Goal: Transaction & Acquisition: Download file/media

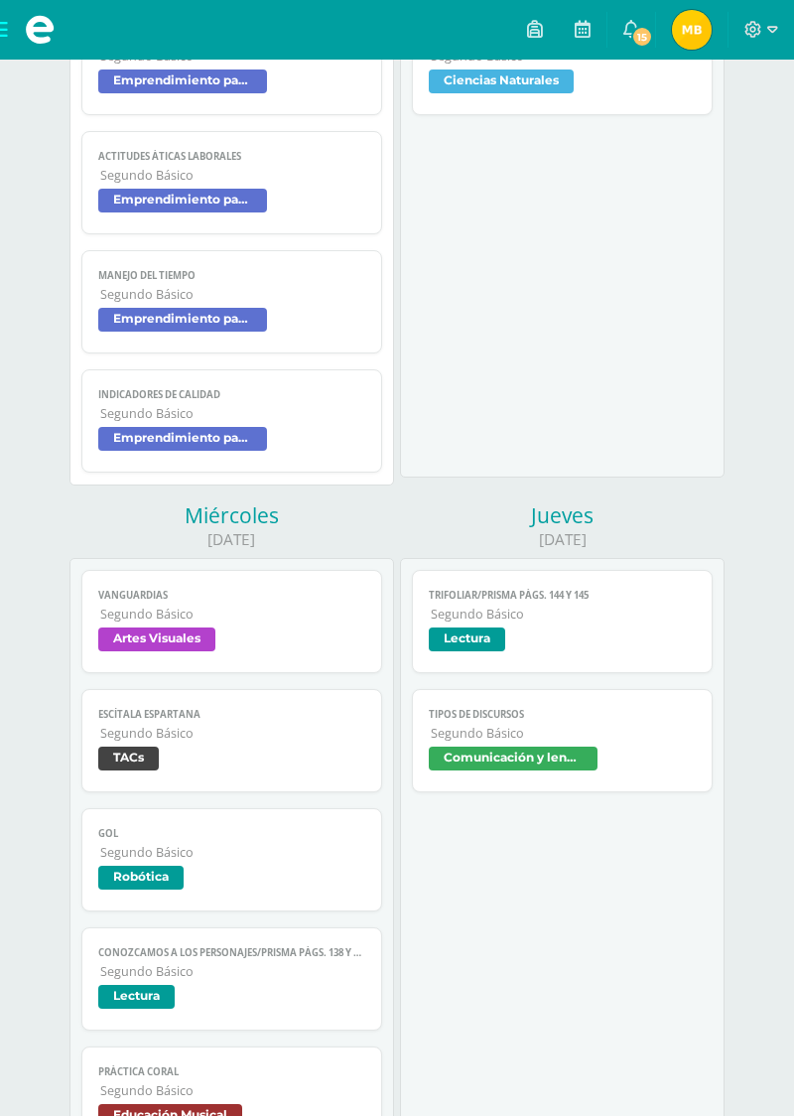
scroll to position [1100, 0]
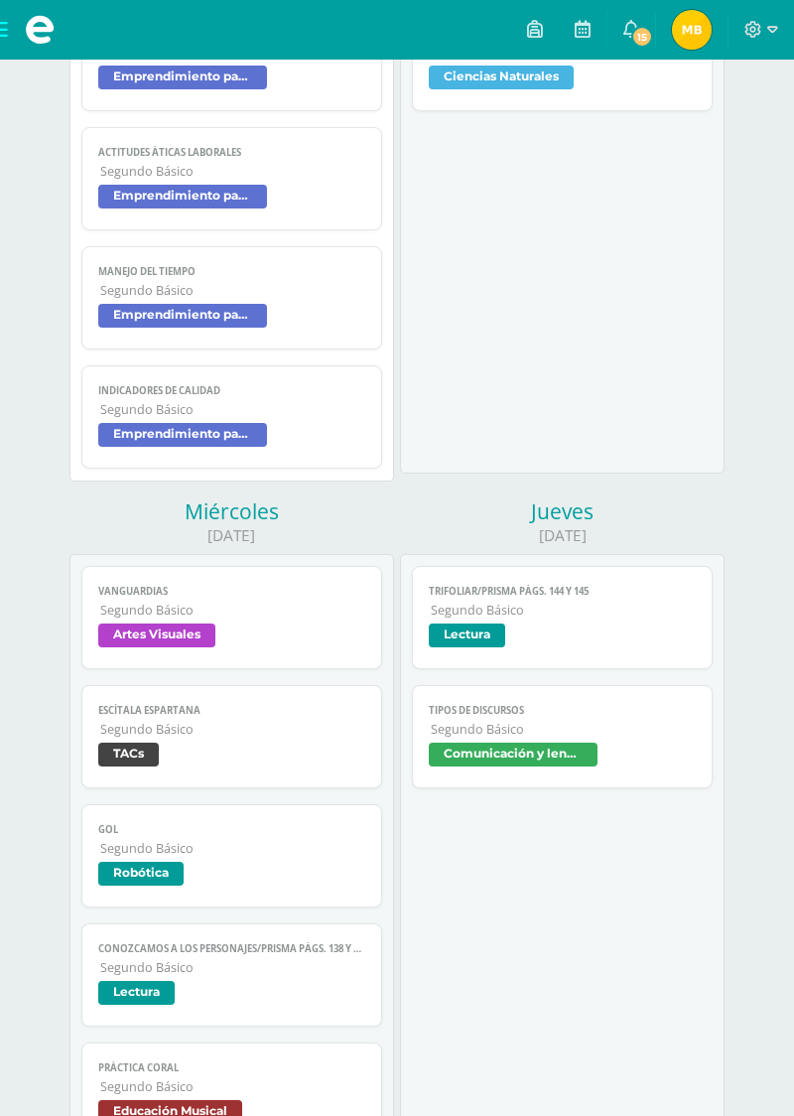
click at [612, 721] on span "Segundo Básico" at bounding box center [563, 729] width 264 height 17
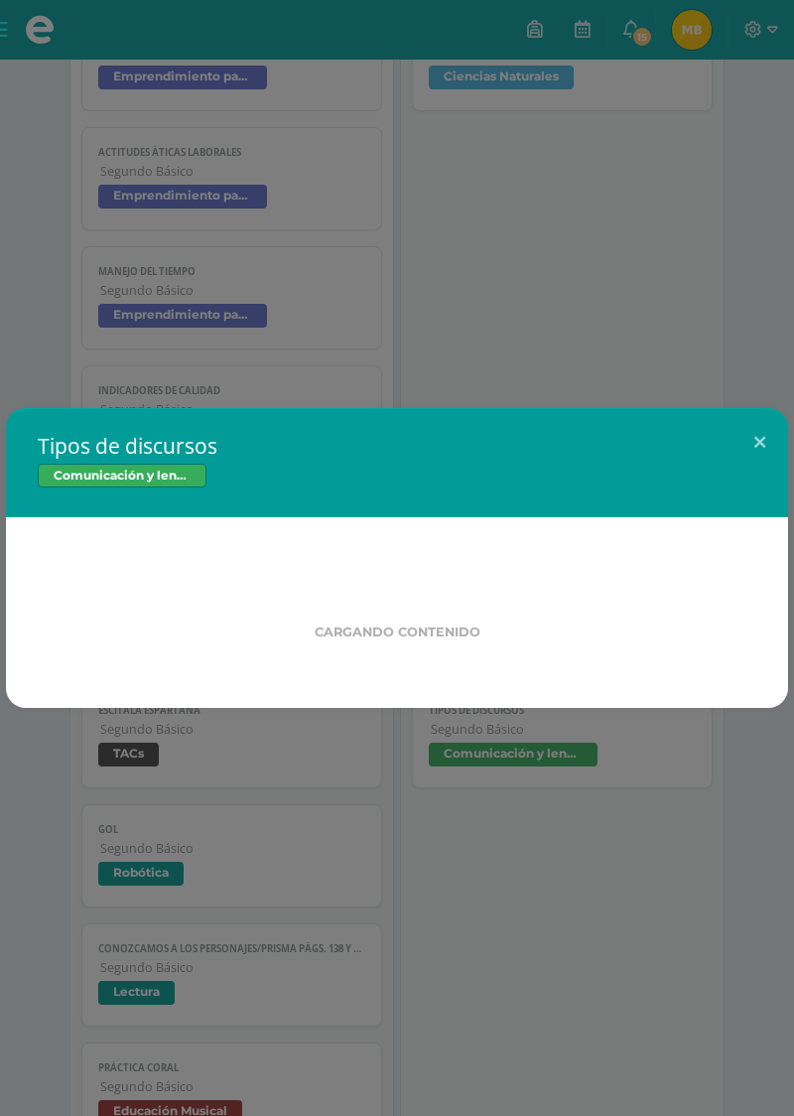
scroll to position [1102, 0]
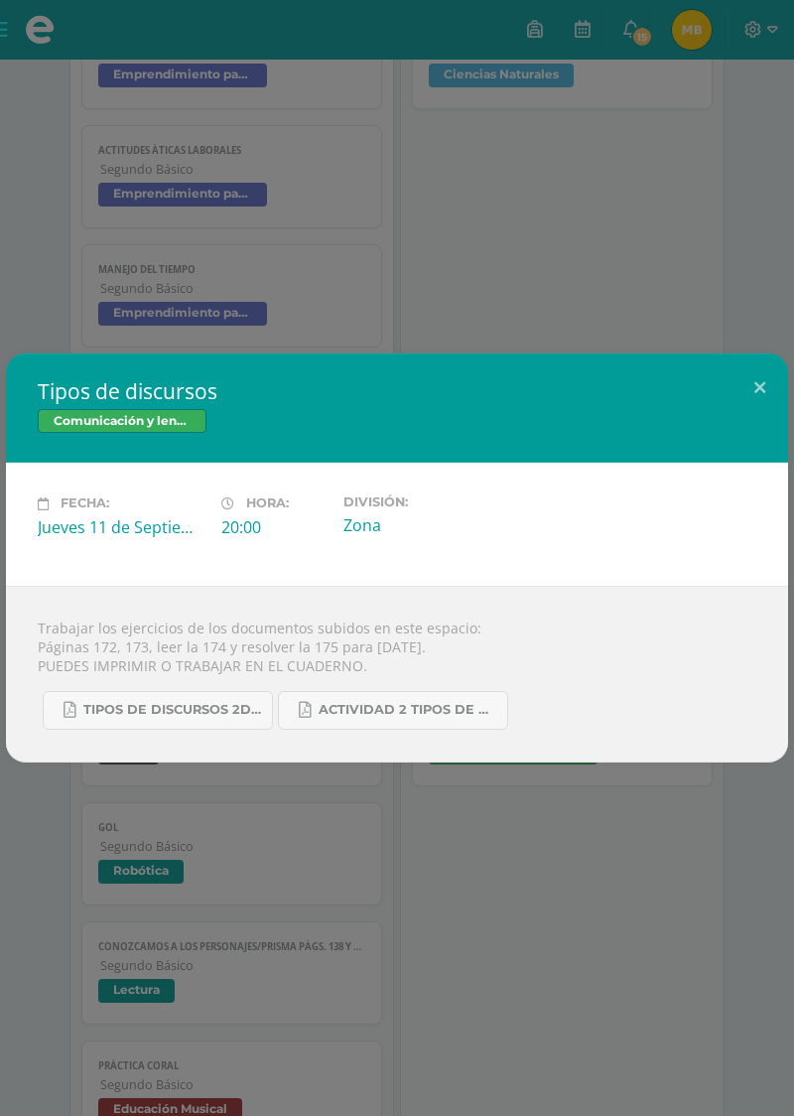
click at [697, 299] on div "Tipos de discursos Comunicación y lenguaje Fecha: [DATE] Hora: 20:00 División: …" at bounding box center [397, 558] width 794 height 1116
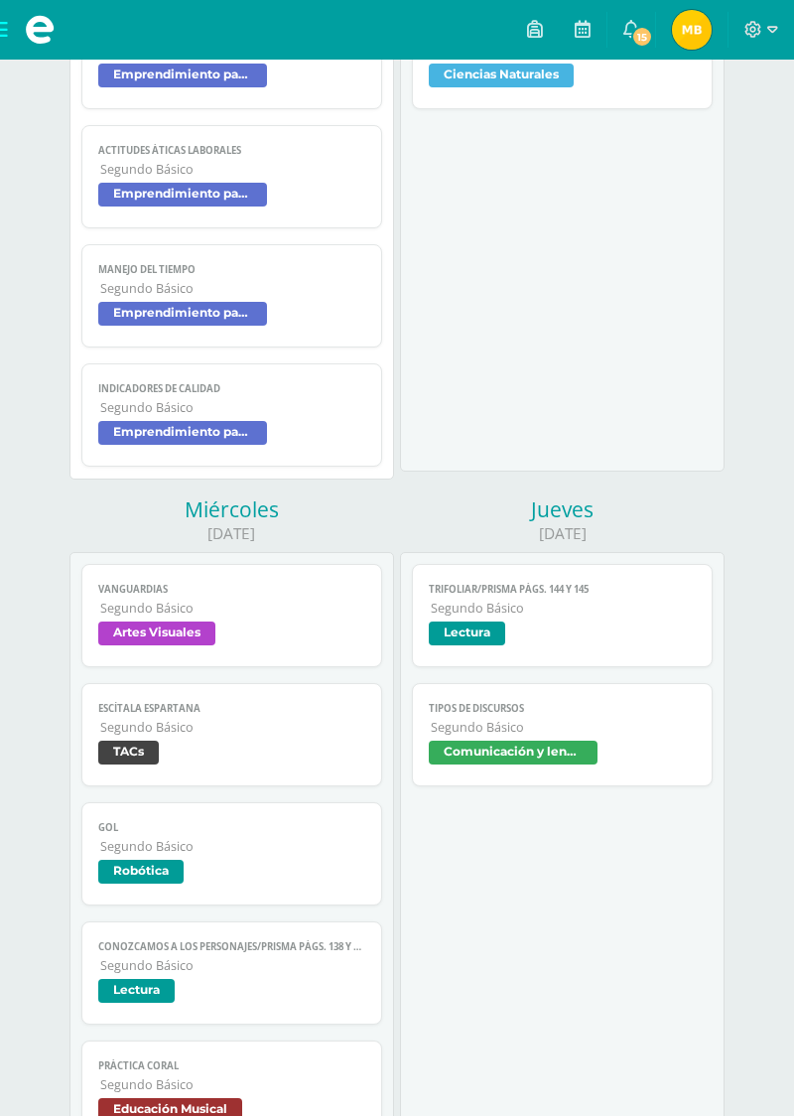
click at [582, 719] on span "Segundo Básico" at bounding box center [563, 727] width 264 height 17
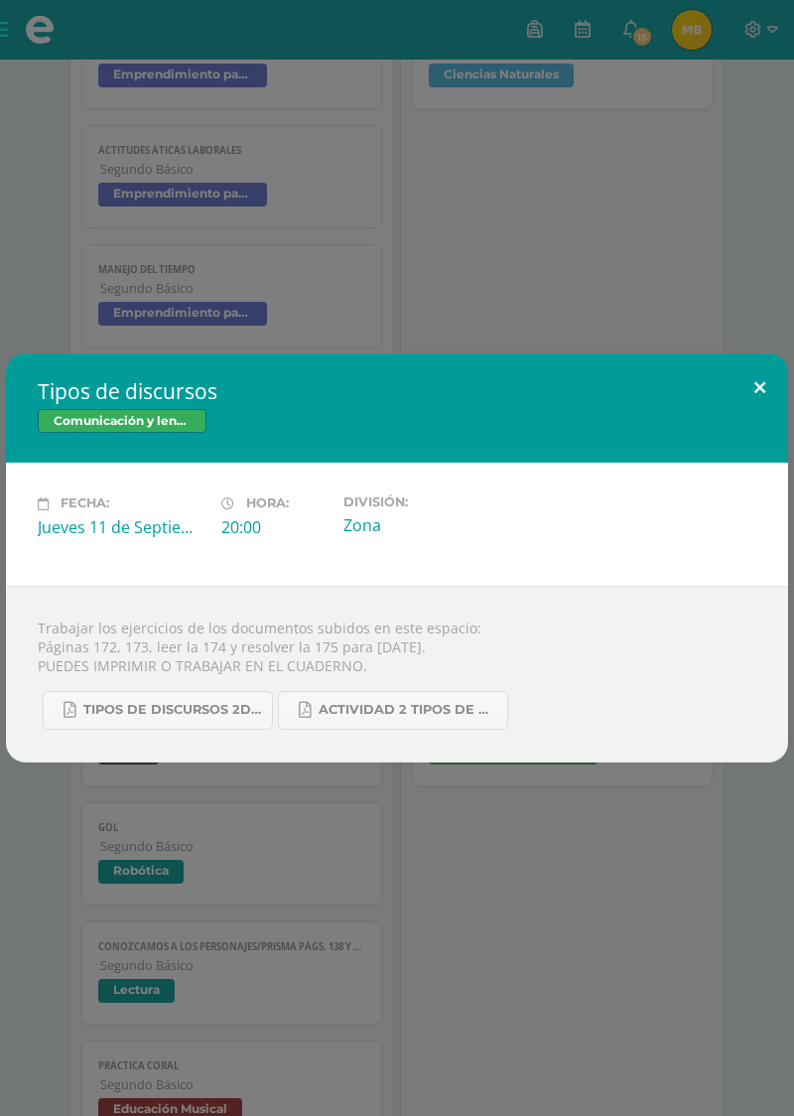
click at [783, 421] on button at bounding box center [760, 388] width 57 height 68
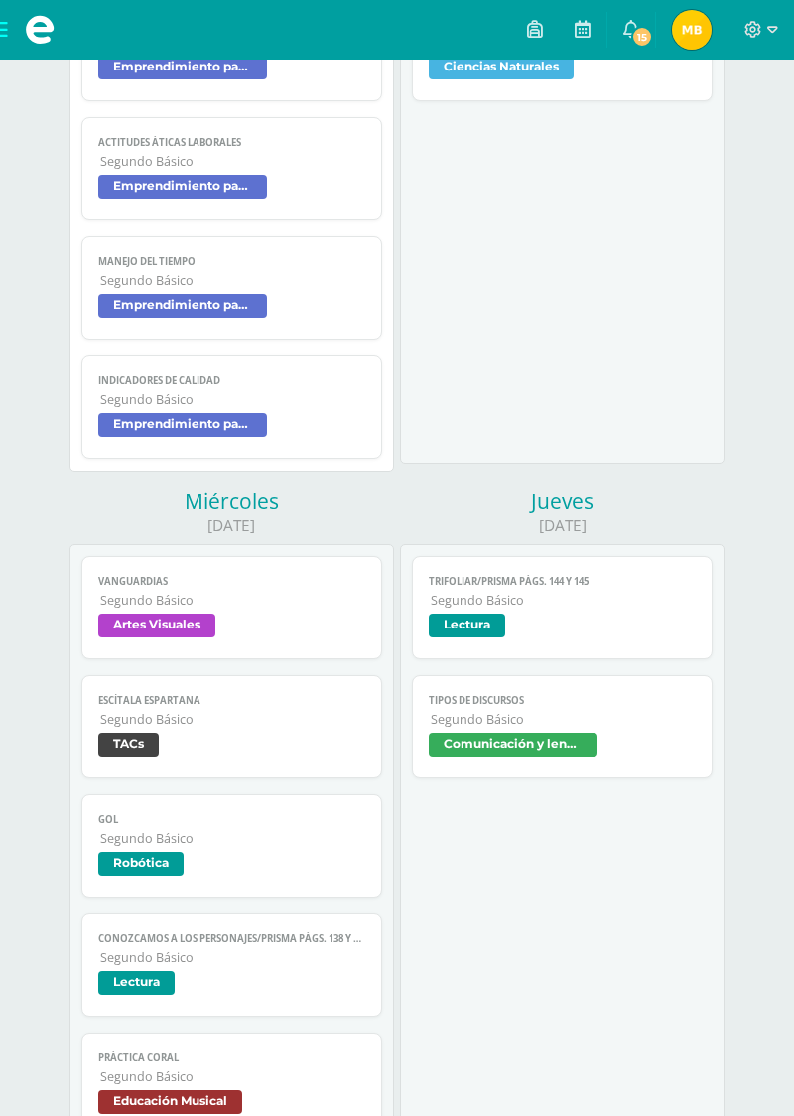
scroll to position [1050, 0]
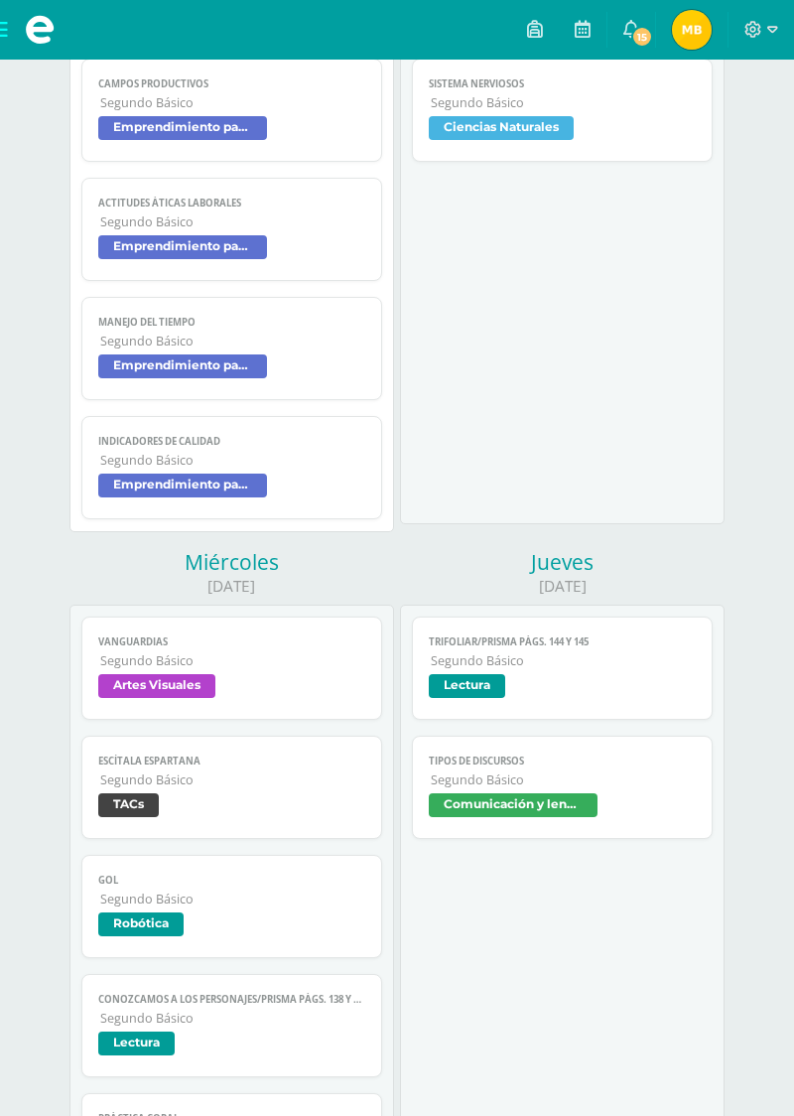
click at [689, 636] on span "Trifoliar/Prisma Págs. 144 y 145" at bounding box center [562, 642] width 266 height 13
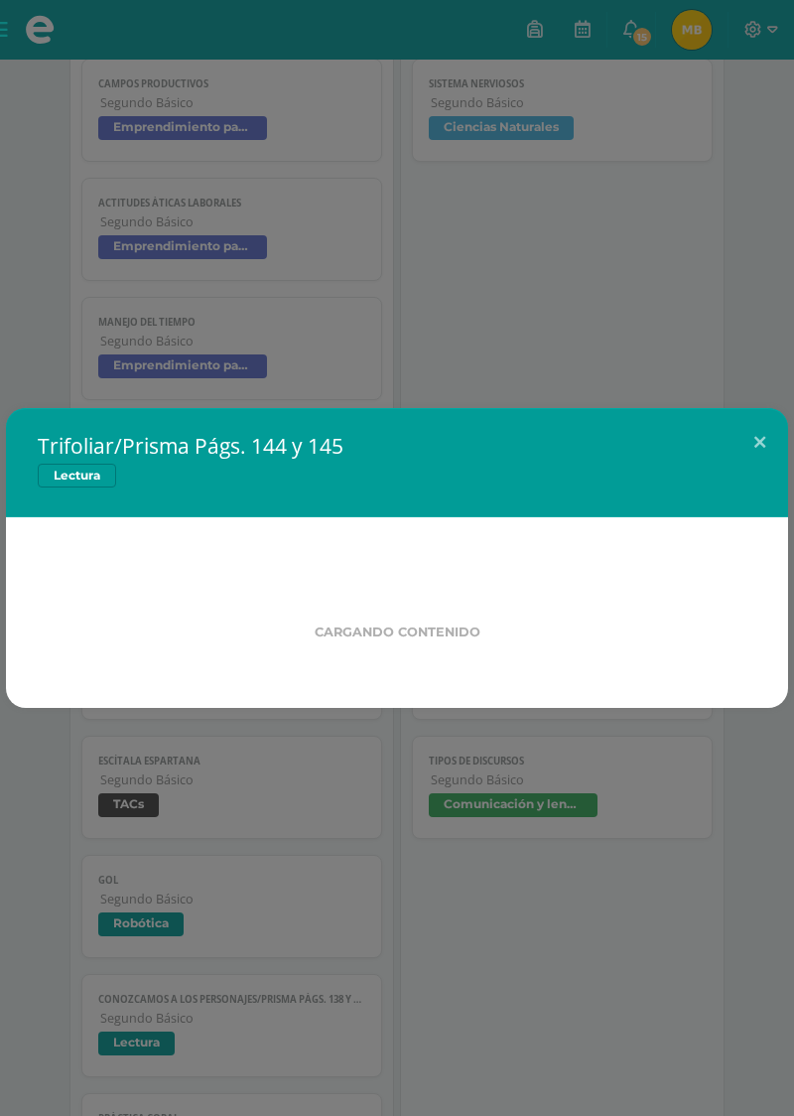
click at [585, 770] on div "Trifoliar/Prisma Págs. 144 y 145 Lectura Cargando contenido Loading..." at bounding box center [397, 558] width 794 height 1116
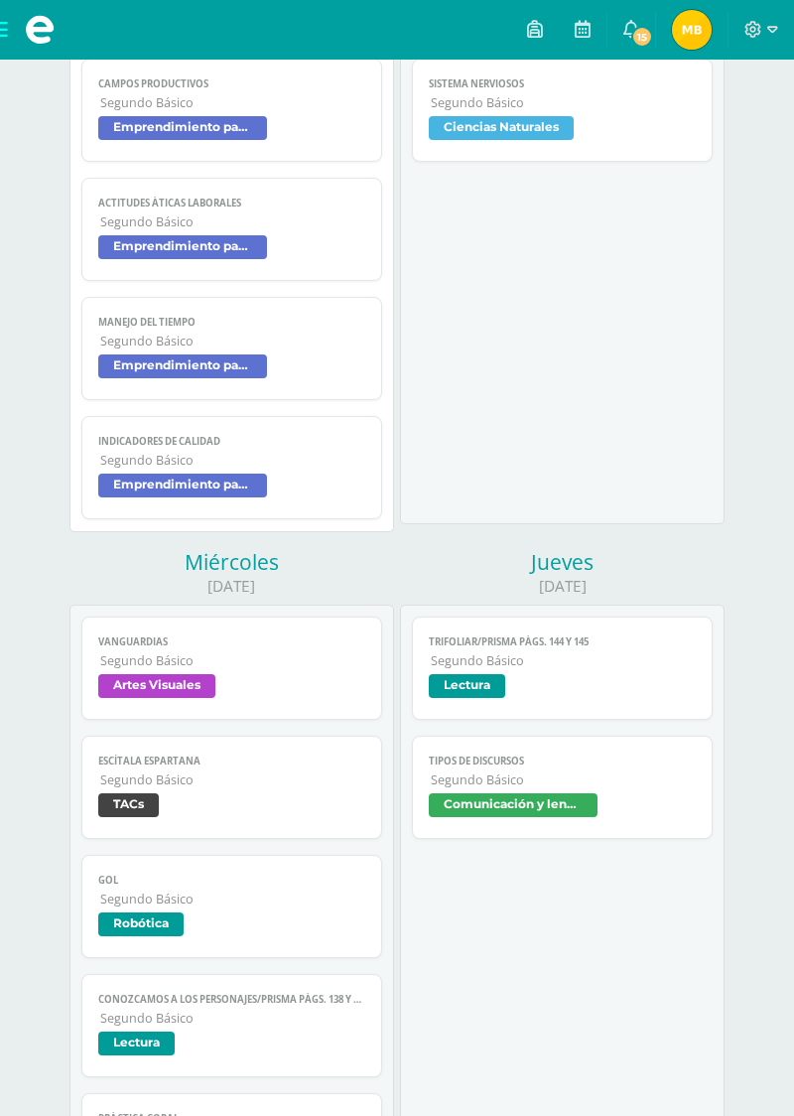
click at [590, 779] on span "Segundo Básico" at bounding box center [563, 780] width 264 height 17
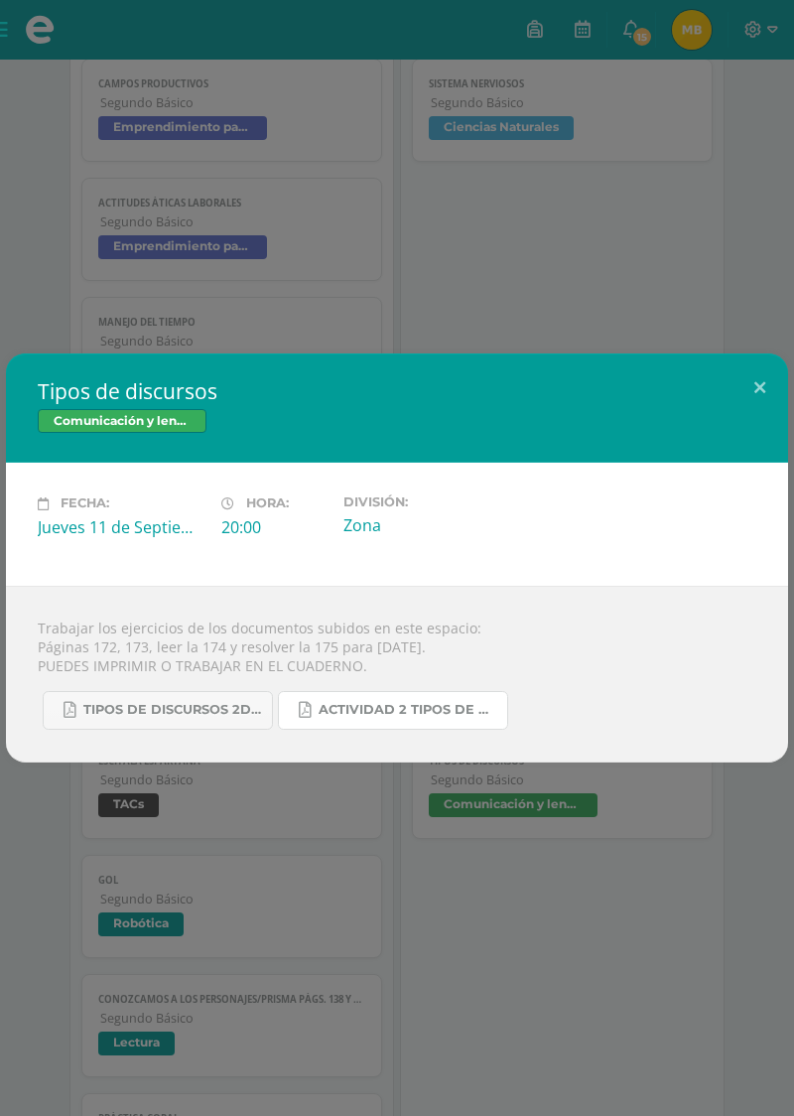
click at [356, 720] on link "Actividad 2 tipos de discursos.pdf" at bounding box center [393, 710] width 230 height 39
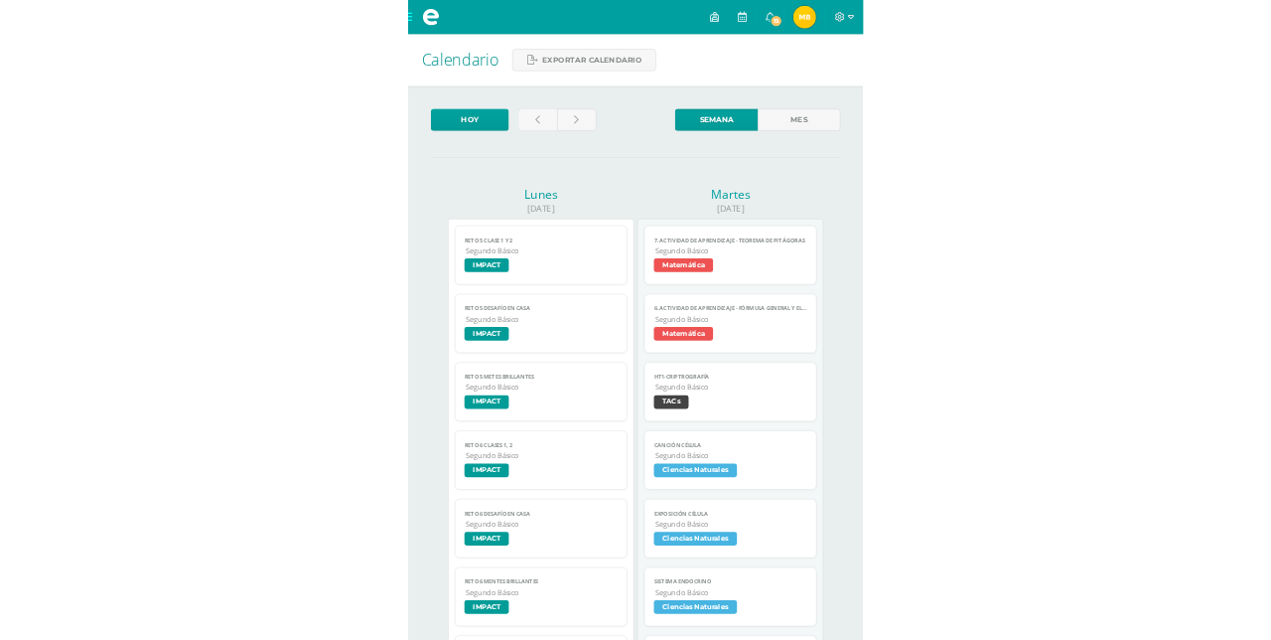
scroll to position [1050, 0]
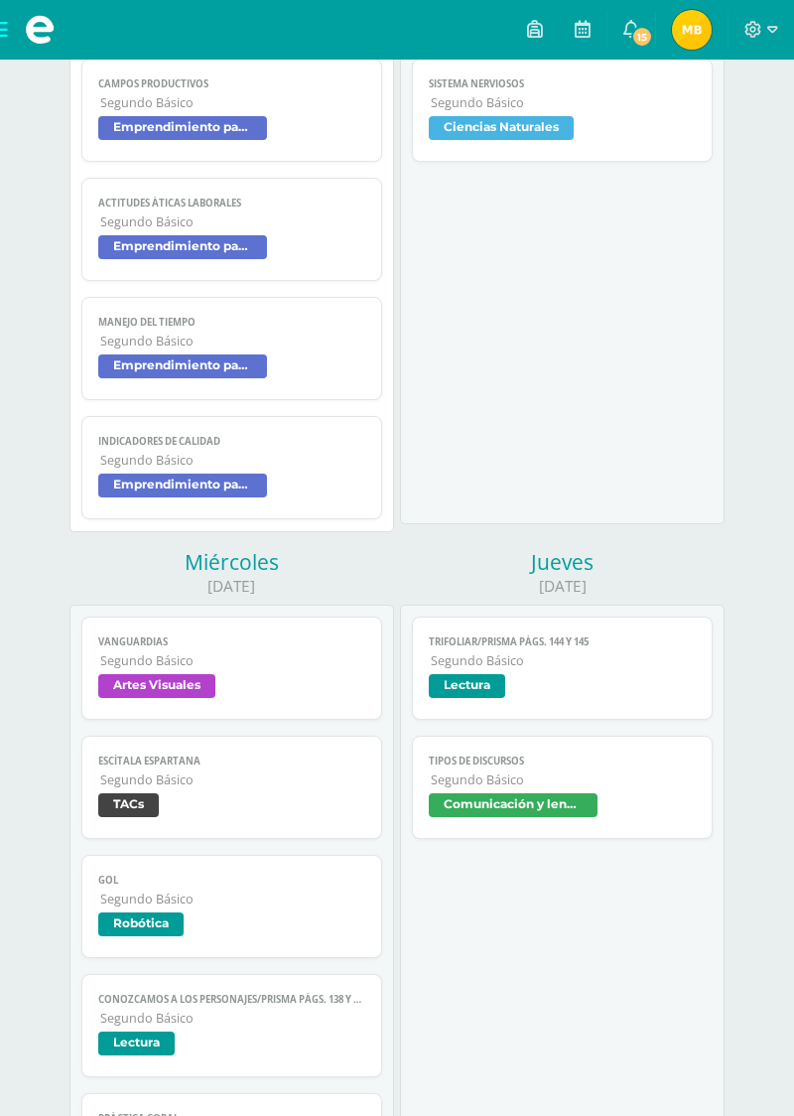
click at [568, 736] on link "Tipos de discursos Segundo Básico Comunicación y lenguaje" at bounding box center [562, 787] width 300 height 103
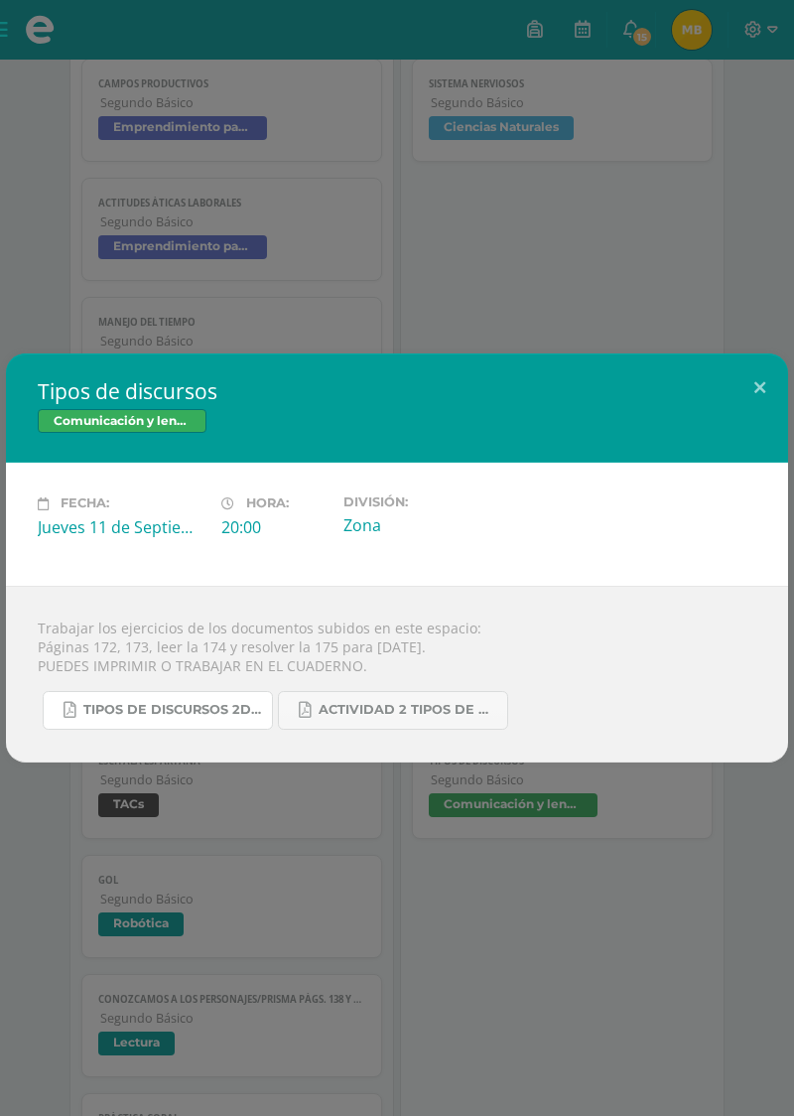
click at [175, 711] on span "Tipos de discursos 2do. Bás..pdf" at bounding box center [172, 710] width 179 height 16
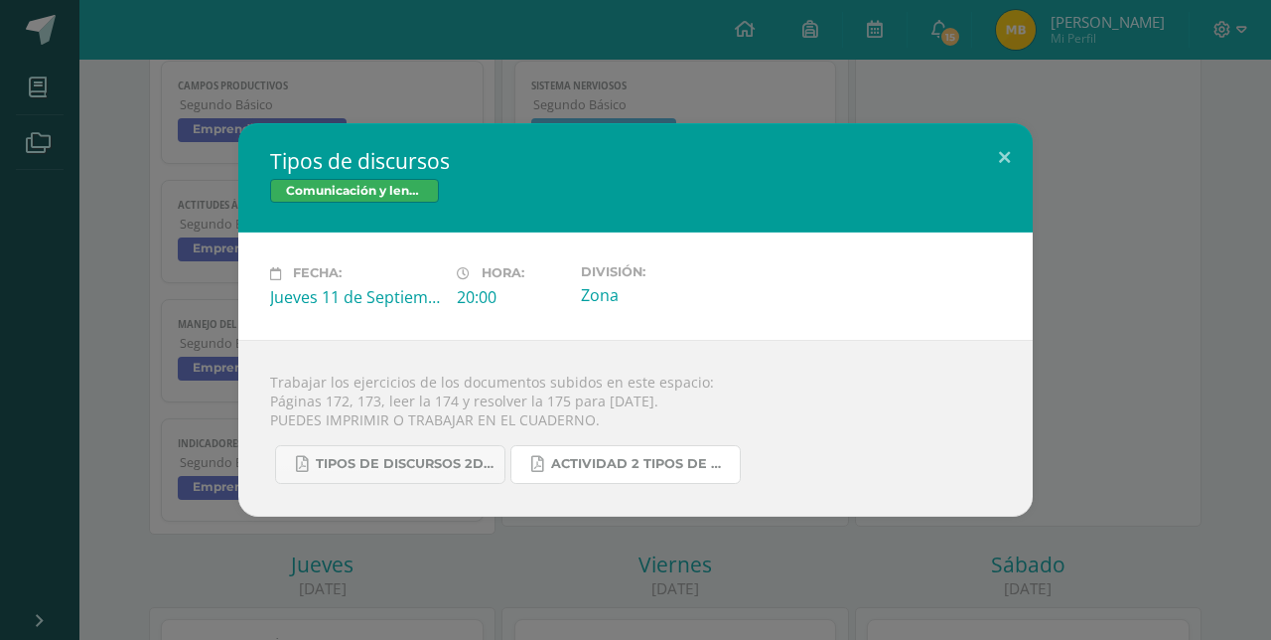
click at [583, 469] on span "Actividad 2 tipos de discursos.pdf" at bounding box center [640, 464] width 179 height 16
